Goal: Navigation & Orientation: Find specific page/section

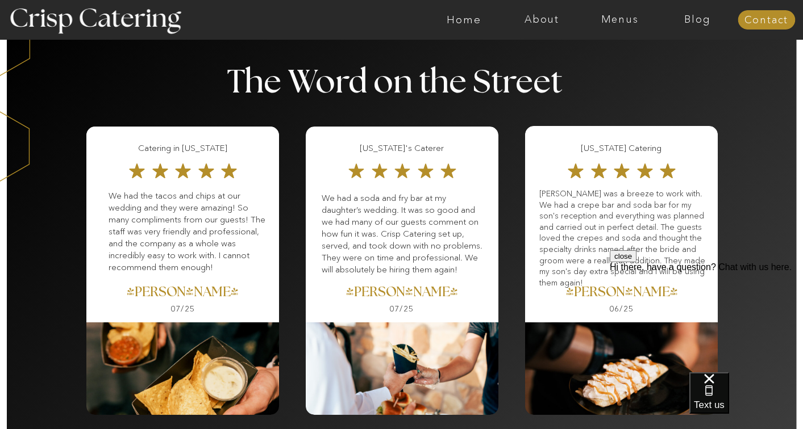
scroll to position [1520, 0]
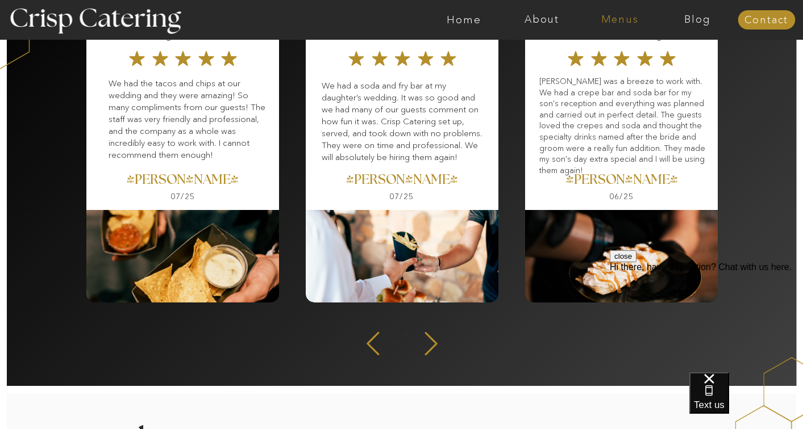
click at [618, 25] on nav "Menus" at bounding box center [620, 19] width 78 height 11
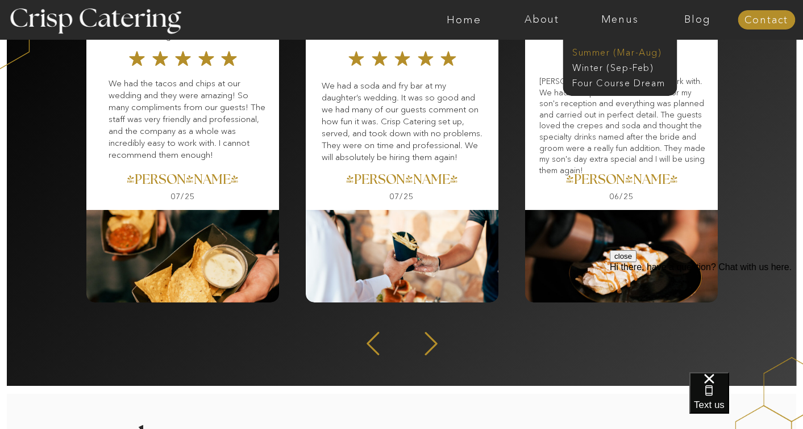
click at [611, 49] on nav "Summer (Mar-Aug)" at bounding box center [623, 51] width 102 height 11
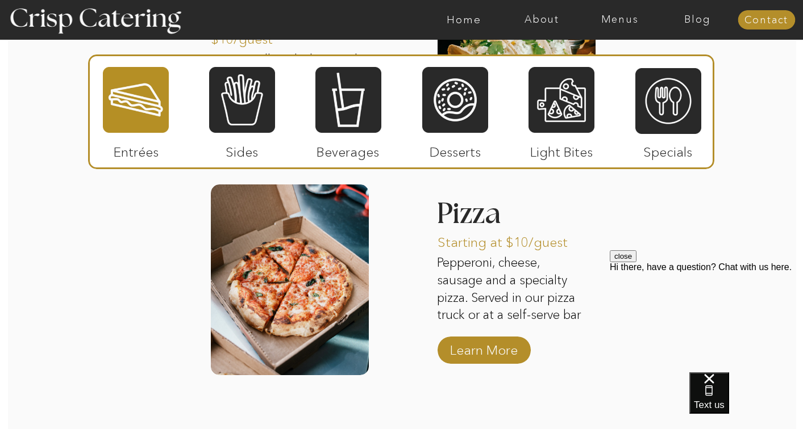
scroll to position [1317, 0]
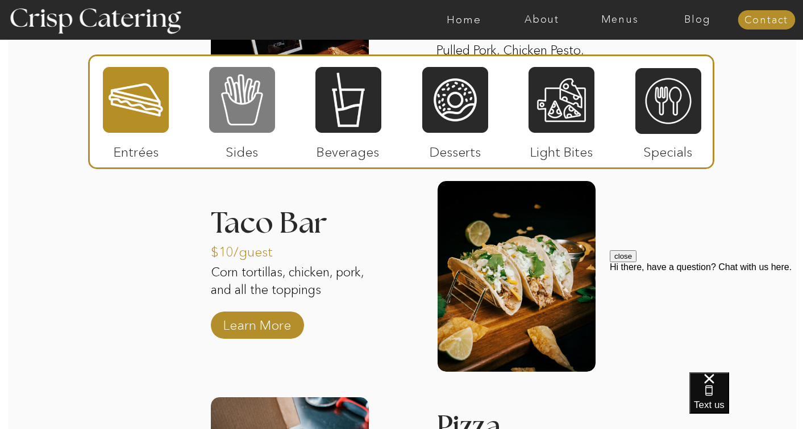
click at [239, 108] on div at bounding box center [242, 100] width 66 height 68
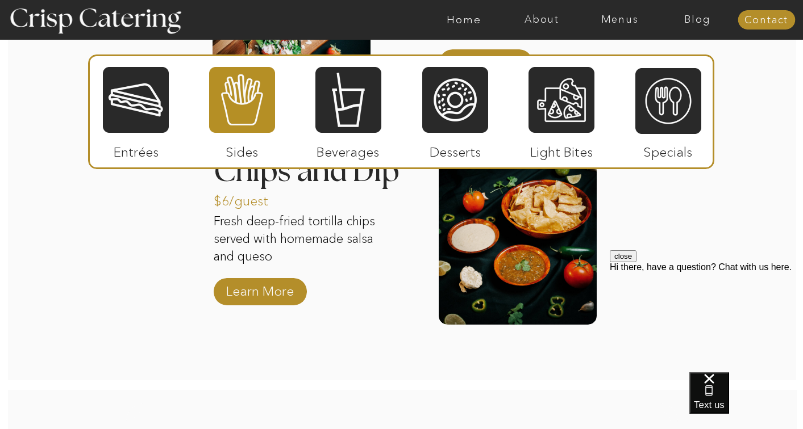
scroll to position [1598, 0]
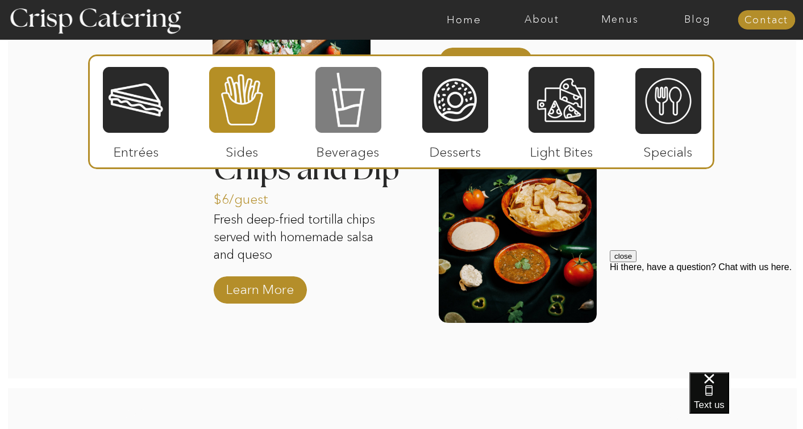
click at [344, 98] on div at bounding box center [348, 100] width 66 height 68
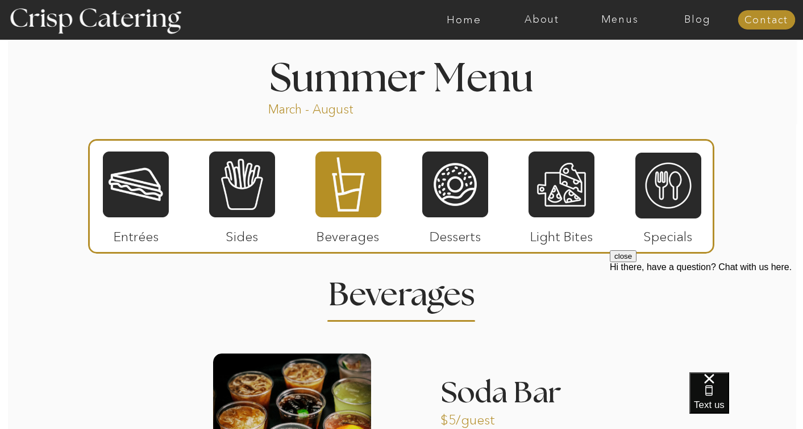
scroll to position [882, 0]
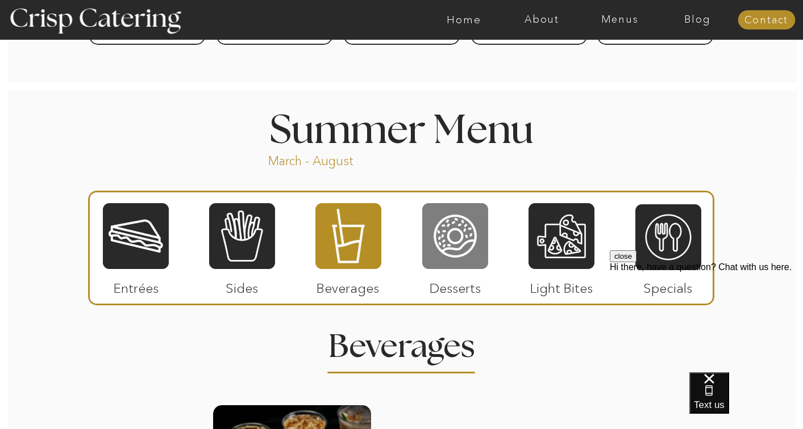
click at [443, 253] on div at bounding box center [455, 236] width 66 height 68
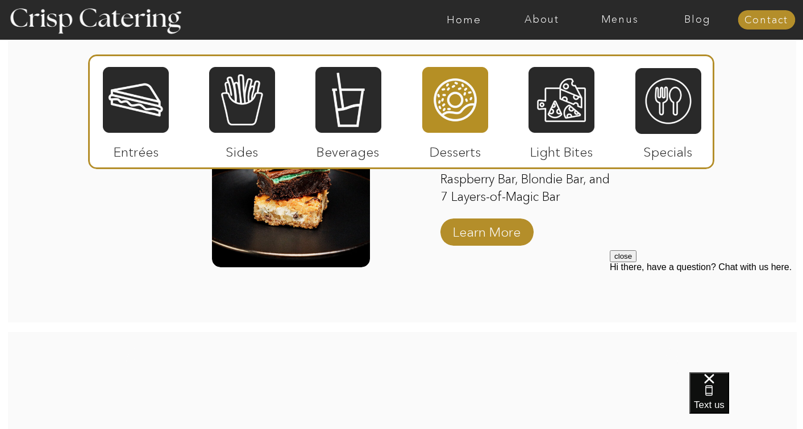
scroll to position [1645, 0]
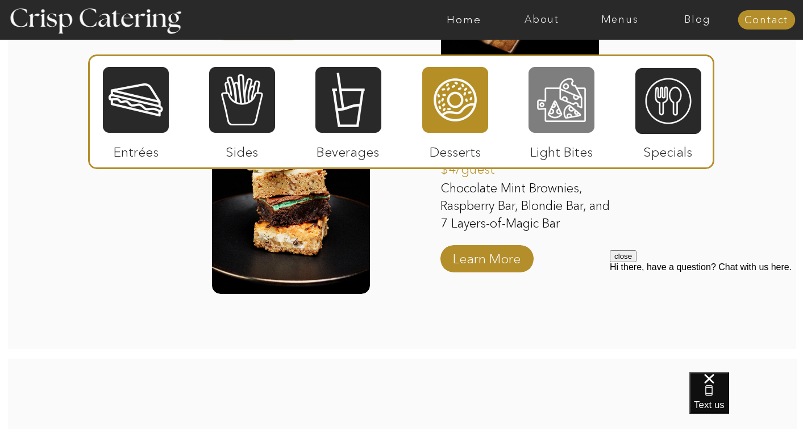
click at [577, 105] on div at bounding box center [561, 100] width 66 height 68
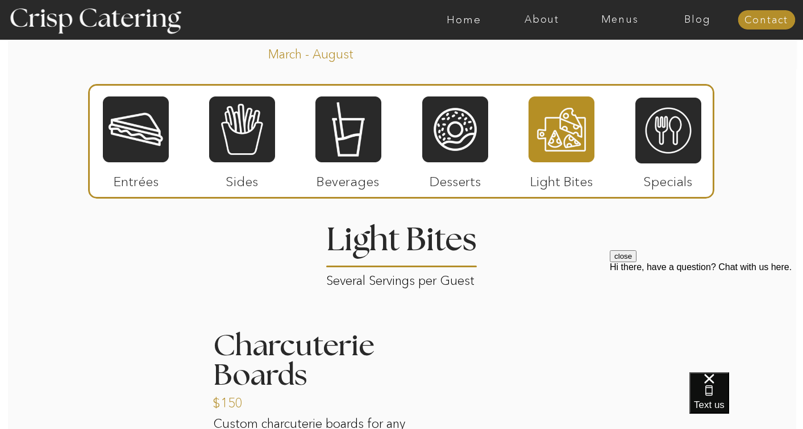
scroll to position [1002, 0]
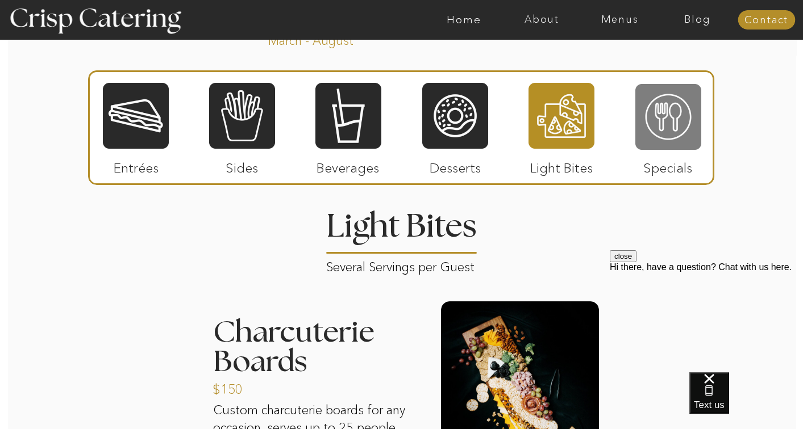
click at [657, 139] on div at bounding box center [668, 117] width 66 height 68
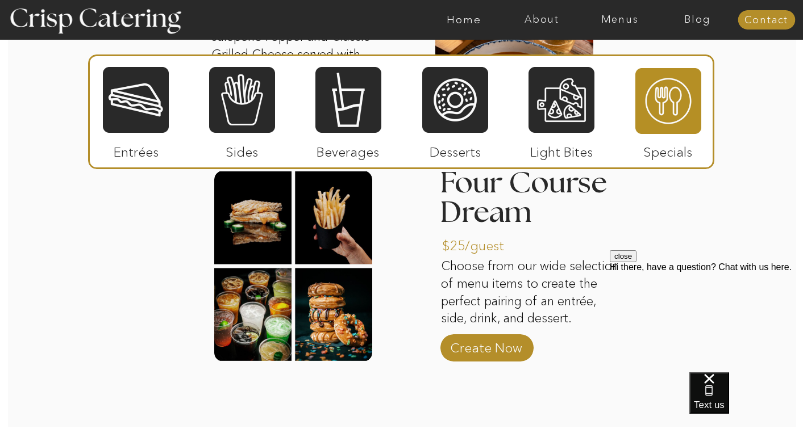
scroll to position [1368, 0]
click at [150, 100] on div at bounding box center [136, 100] width 66 height 68
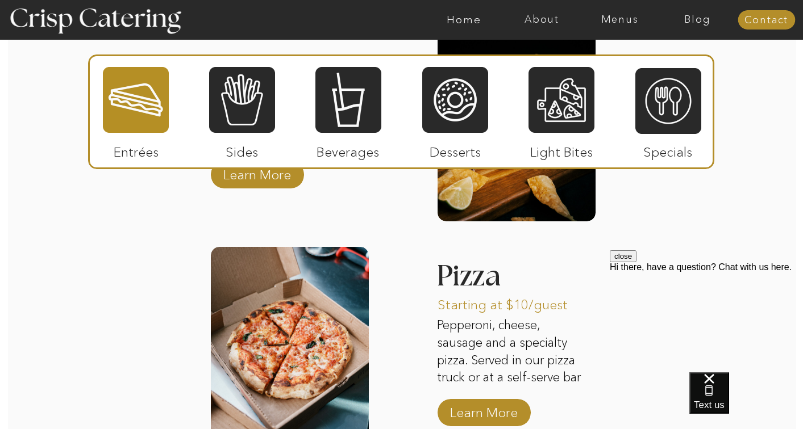
scroll to position [1504, 0]
